Goal: Navigation & Orientation: Find specific page/section

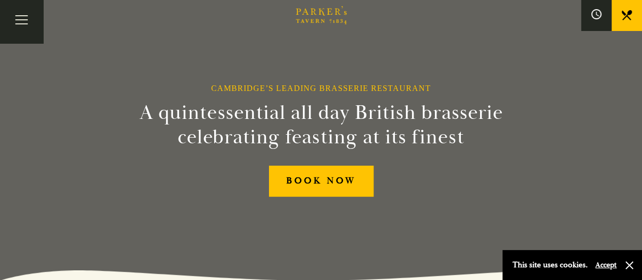
click at [604, 262] on button "Accept" at bounding box center [605, 265] width 21 height 10
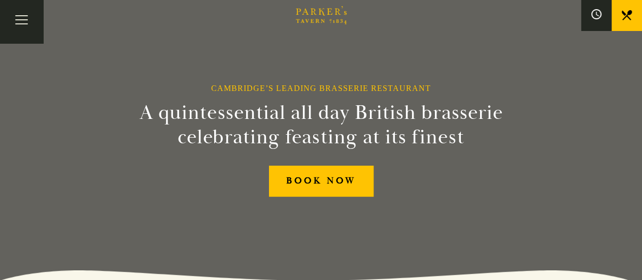
click at [600, 36] on div "Cambridge’s Leading Brasserie Restaurant A quintessential all day British brass…" at bounding box center [321, 140] width 609 height 280
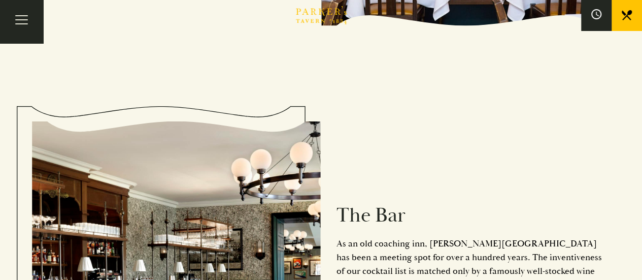
scroll to position [801, 0]
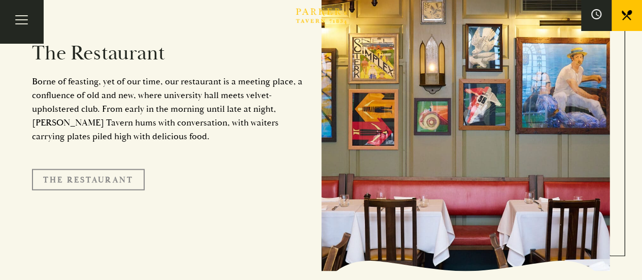
click at [103, 169] on link "The Restaurant" at bounding box center [88, 179] width 113 height 21
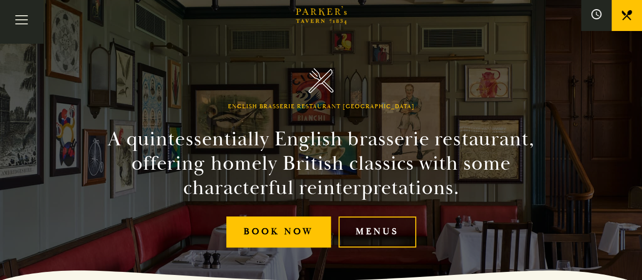
click at [390, 231] on link "Menus" at bounding box center [378, 231] width 78 height 31
